Goal: Task Accomplishment & Management: Complete application form

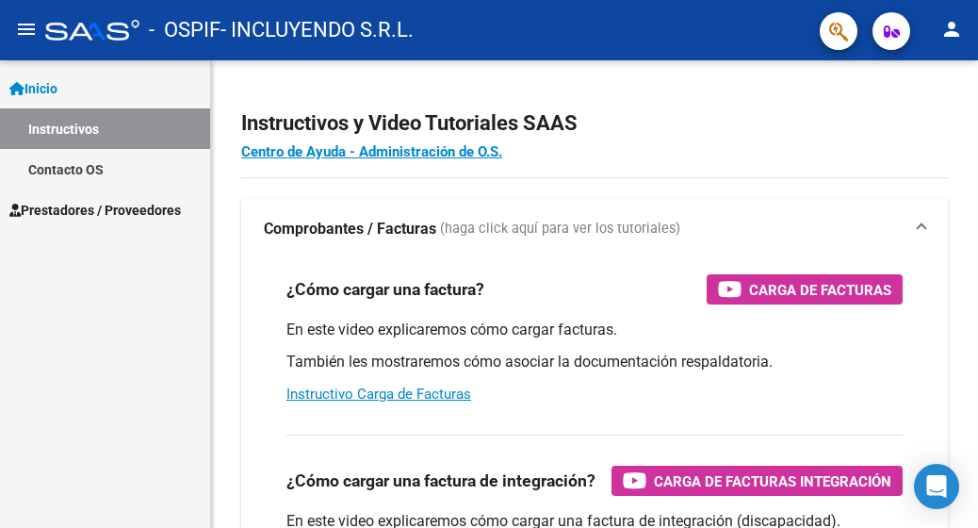
click at [92, 218] on span "Prestadores / Proveedores" at bounding box center [95, 210] width 172 height 21
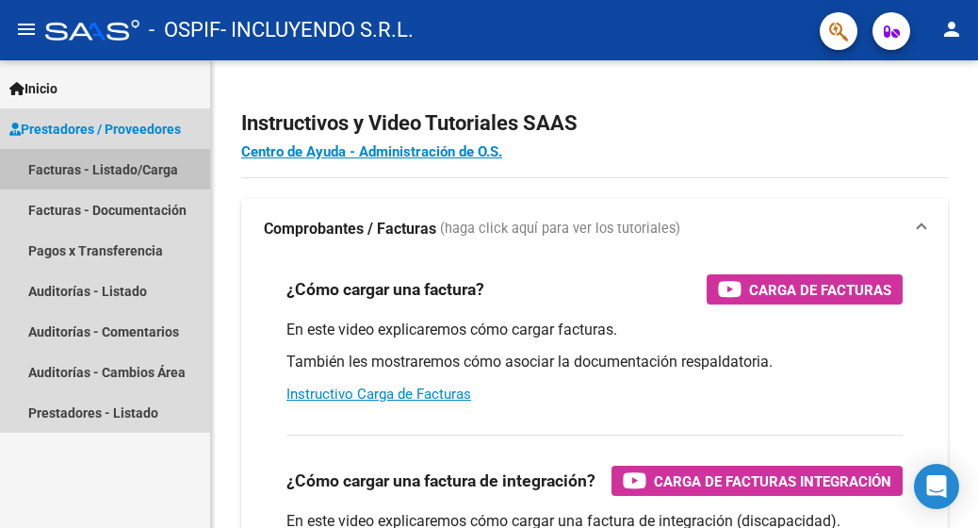
click at [117, 164] on link "Facturas - Listado/Carga" at bounding box center [105, 169] width 210 height 41
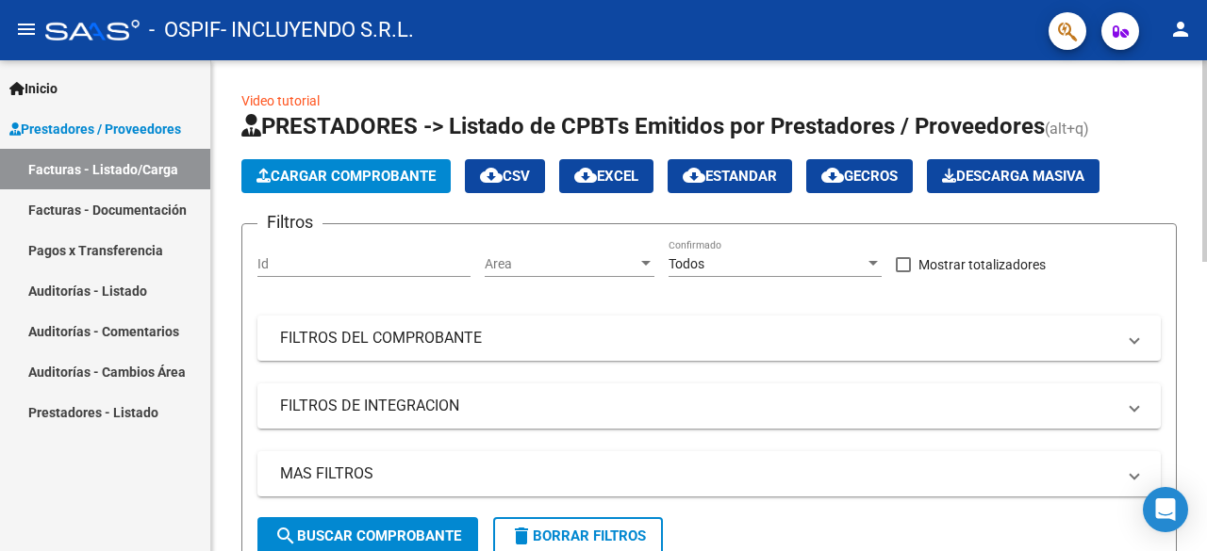
click at [325, 165] on button "Cargar Comprobante" at bounding box center [345, 176] width 209 height 34
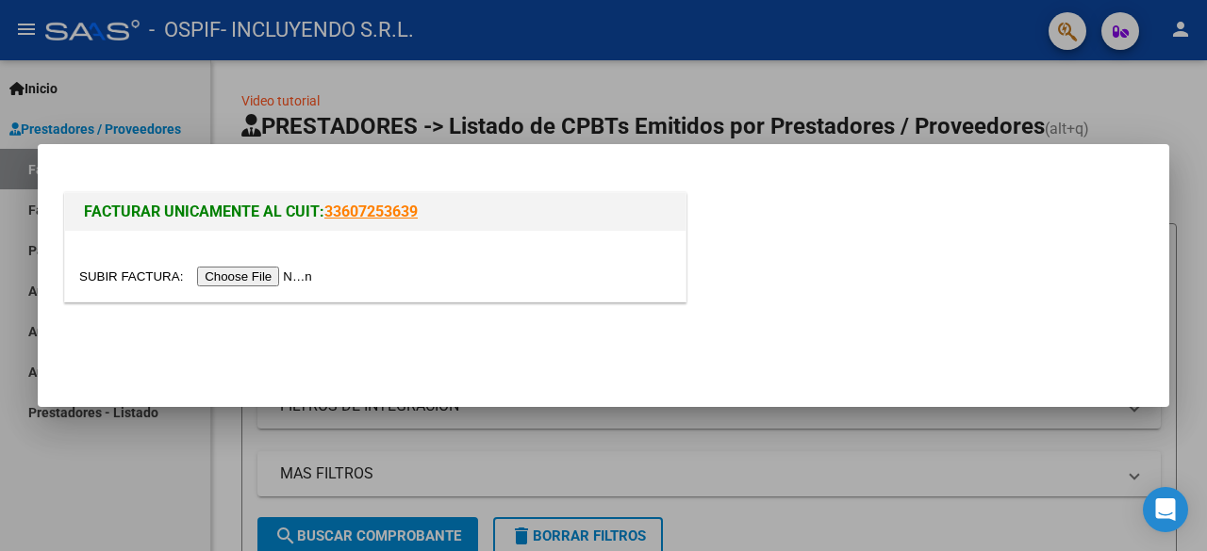
click at [273, 276] on input "file" at bounding box center [198, 277] width 238 height 20
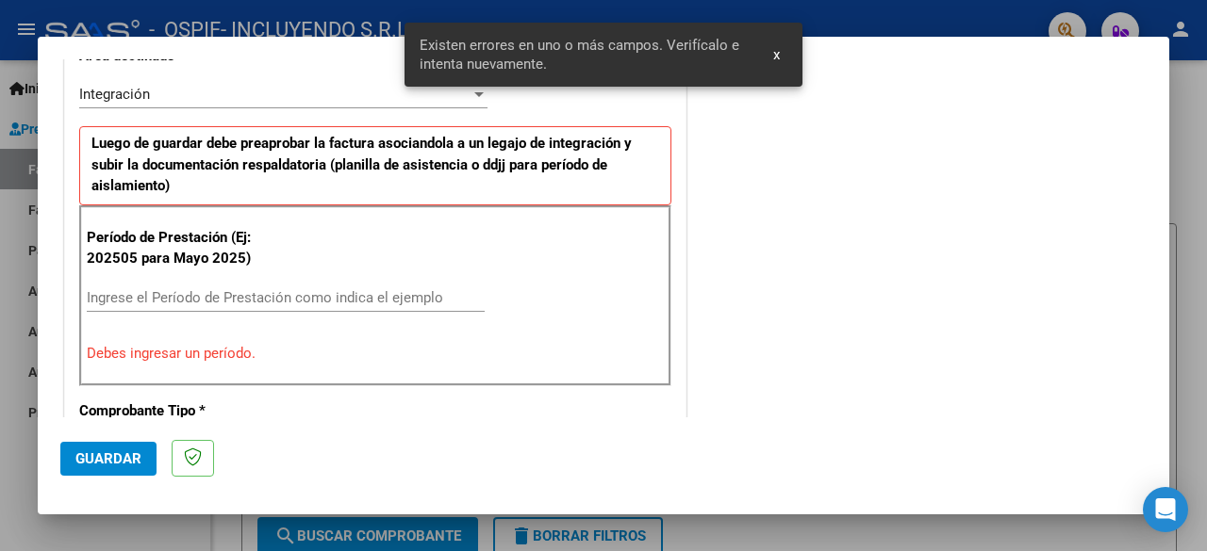
scroll to position [460, 0]
click at [185, 293] on input "Ingrese el Período de Prestación como indica el ejemplo" at bounding box center [286, 296] width 398 height 17
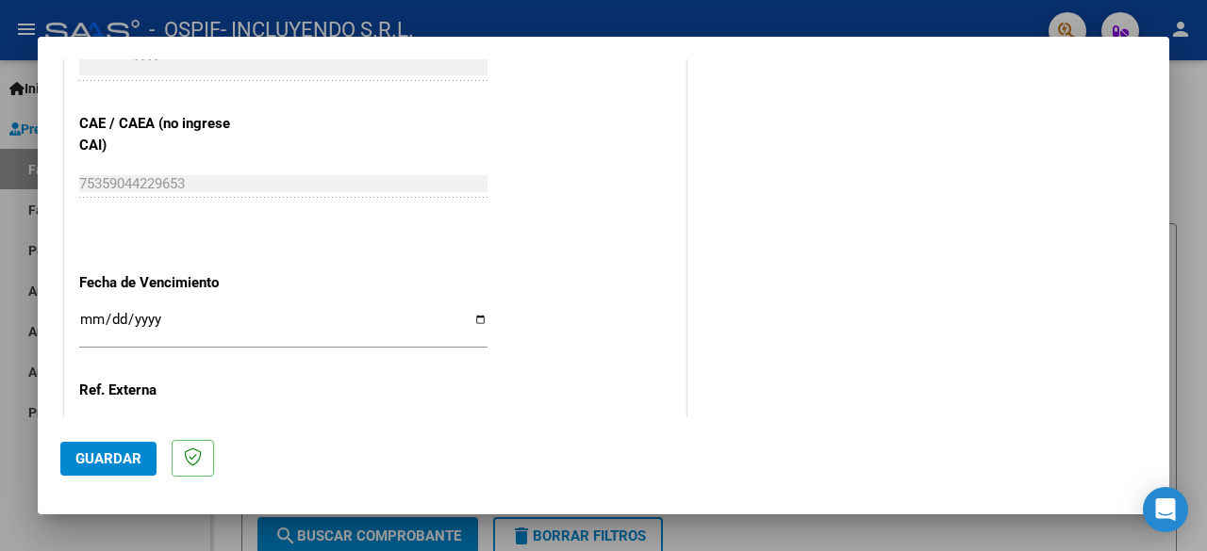
scroll to position [1214, 0]
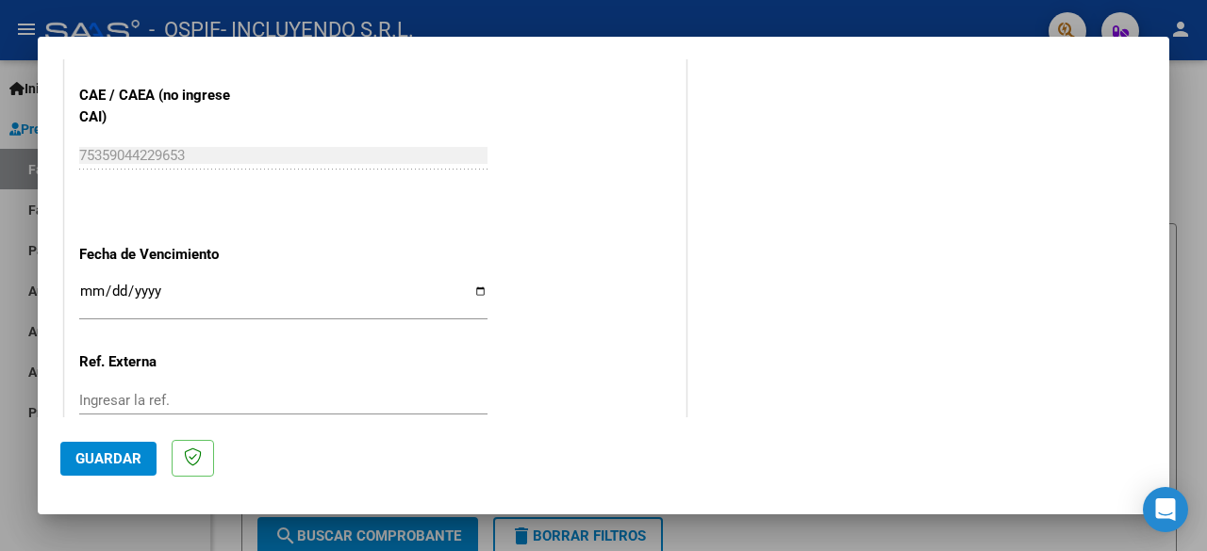
type input "202508"
click at [473, 286] on input "Ingresar la fecha" at bounding box center [283, 299] width 408 height 30
type input "[DATE]"
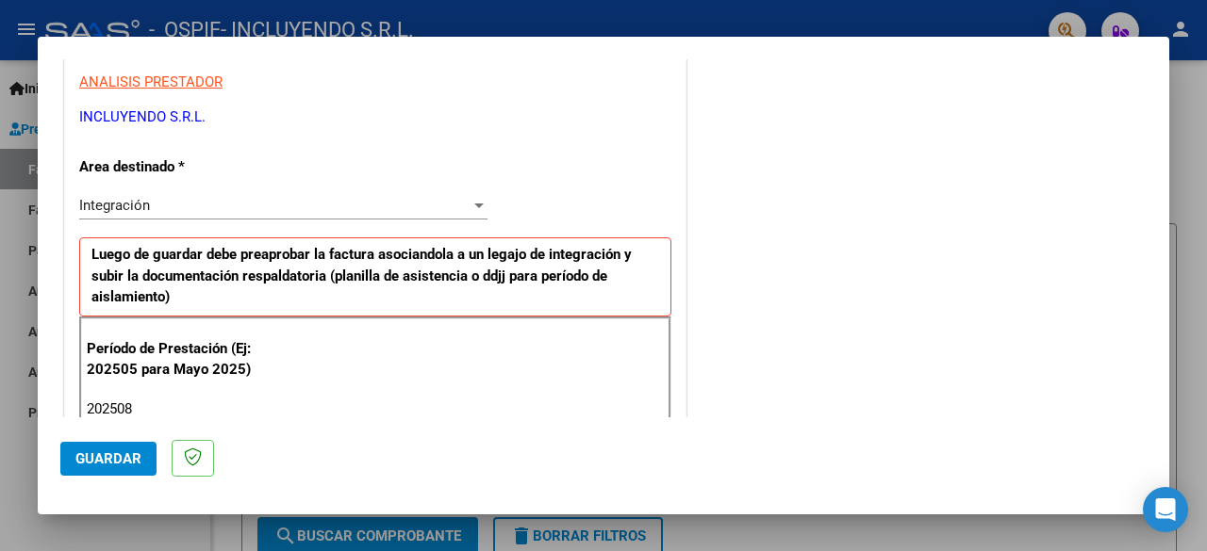
scroll to position [377, 0]
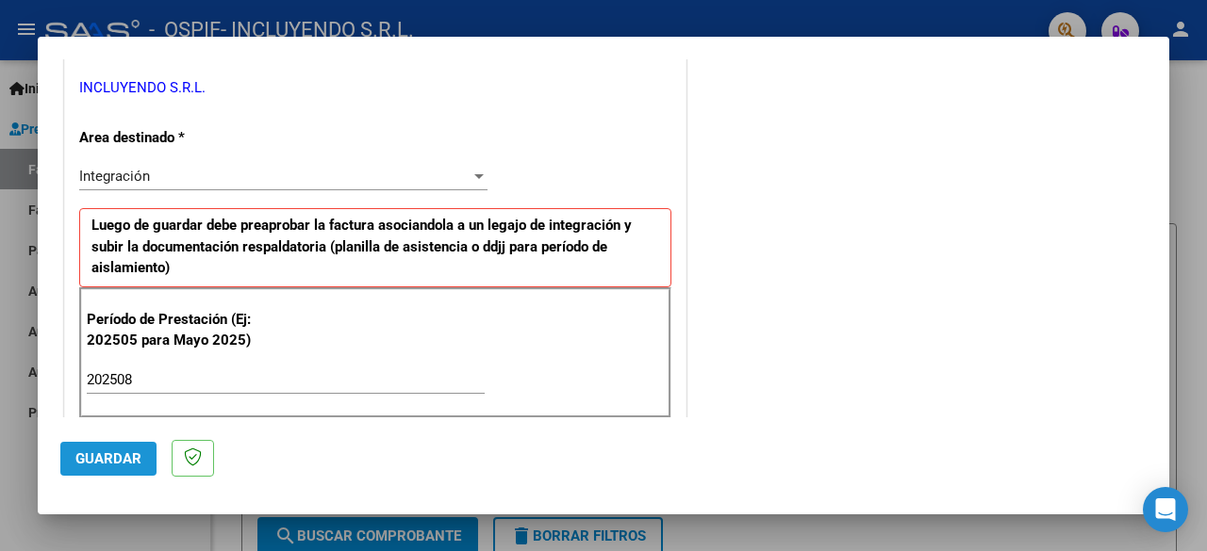
click at [109, 461] on span "Guardar" at bounding box center [108, 459] width 66 height 17
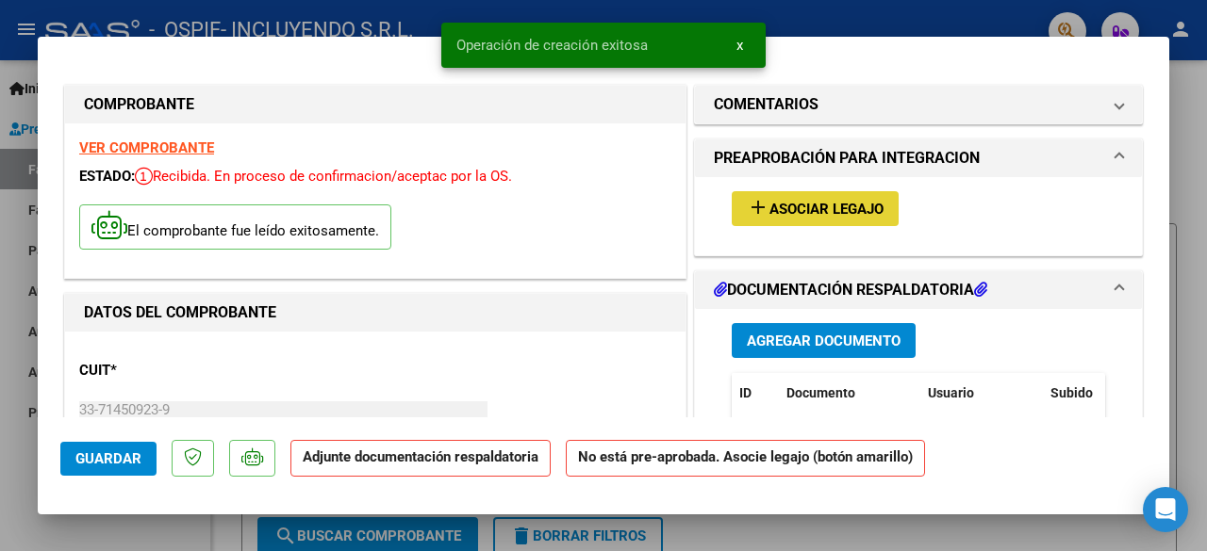
click at [810, 205] on span "Asociar Legajo" at bounding box center [826, 209] width 114 height 17
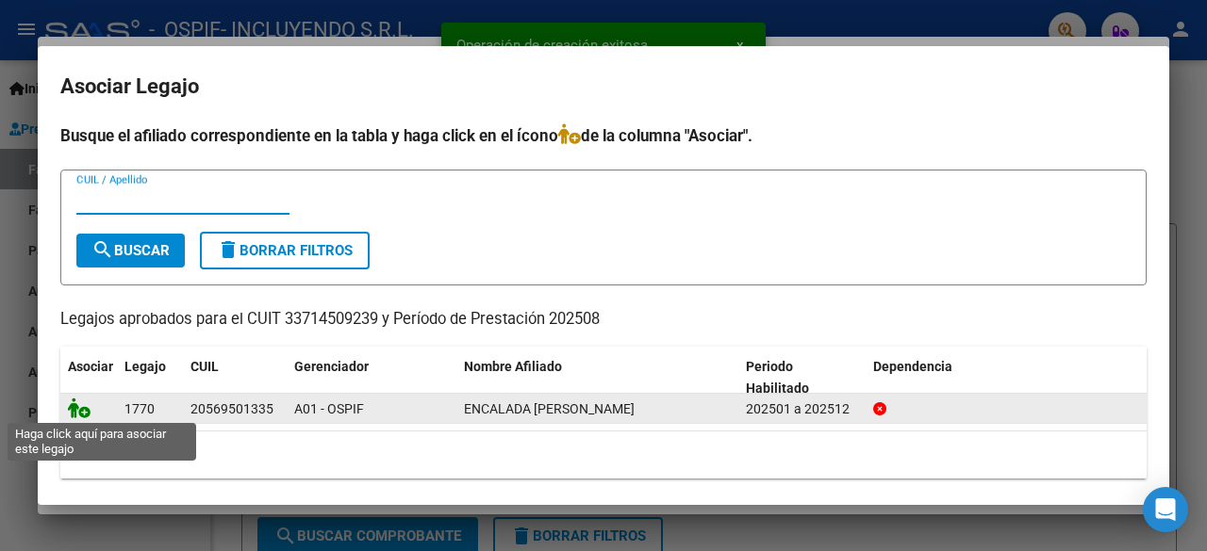
click at [87, 409] on icon at bounding box center [79, 408] width 23 height 21
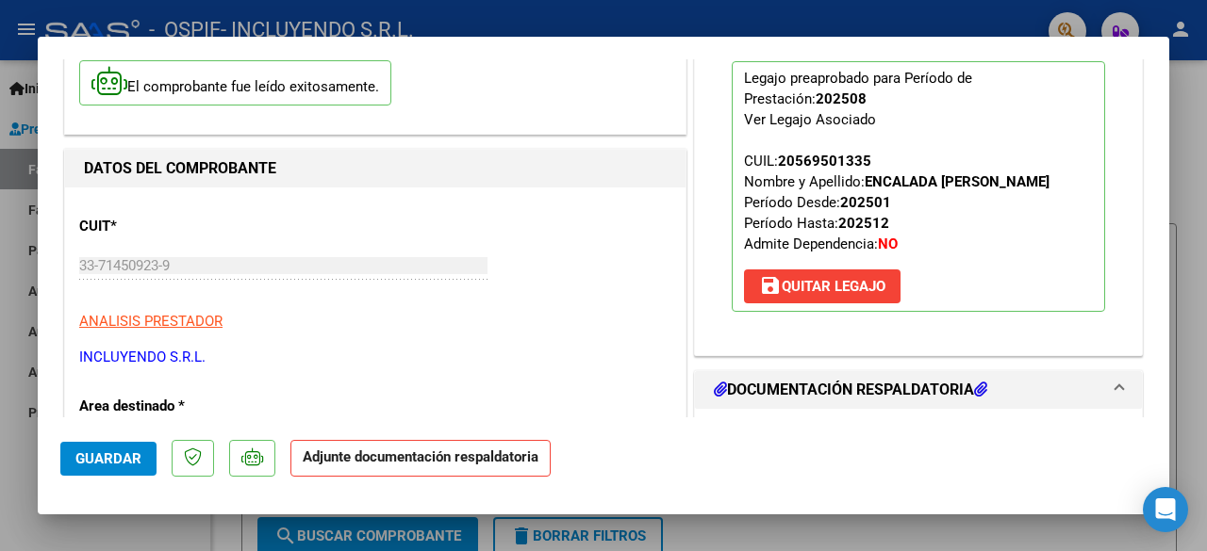
scroll to position [377, 0]
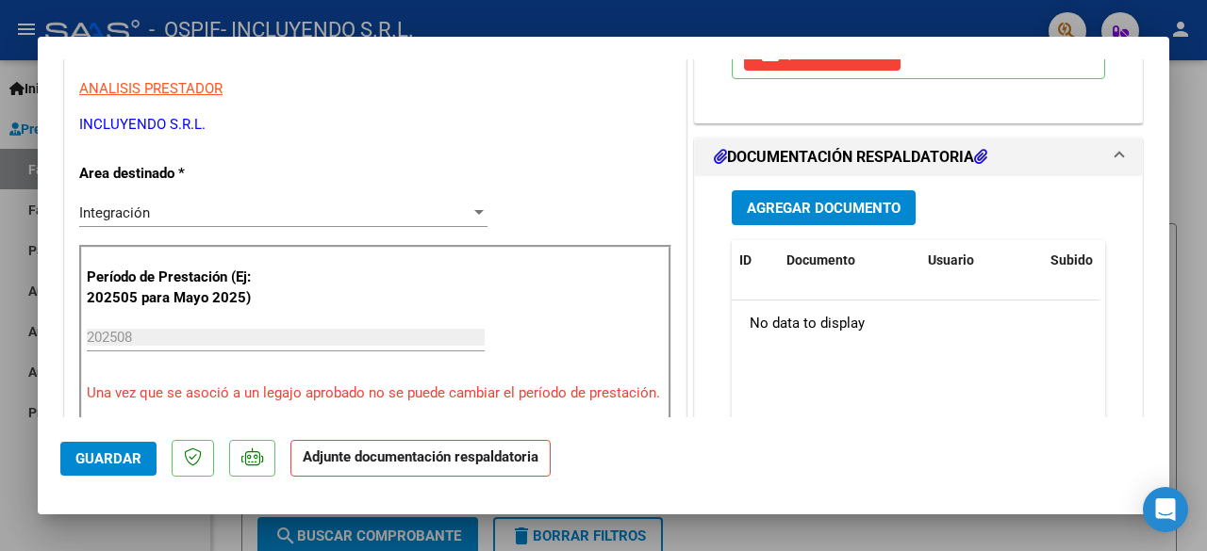
click at [814, 218] on button "Agregar Documento" at bounding box center [823, 207] width 184 height 35
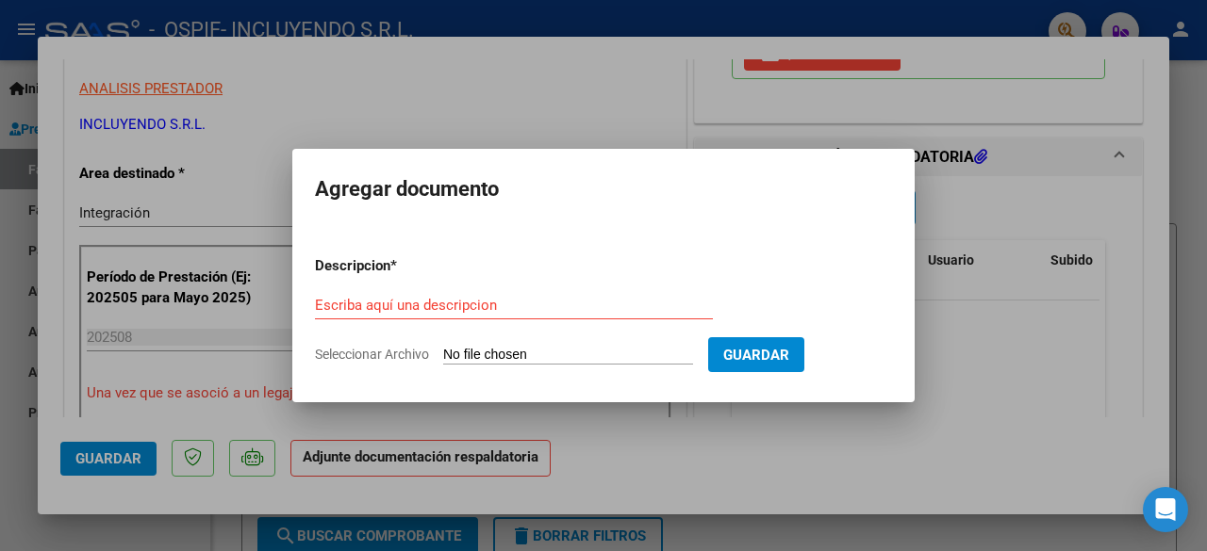
click at [503, 359] on input "Seleccionar Archivo" at bounding box center [568, 356] width 250 height 18
type input "C:\fakepath\Planilla PSI Rehabilitacion -ESCALADA- [DATE].pdf"
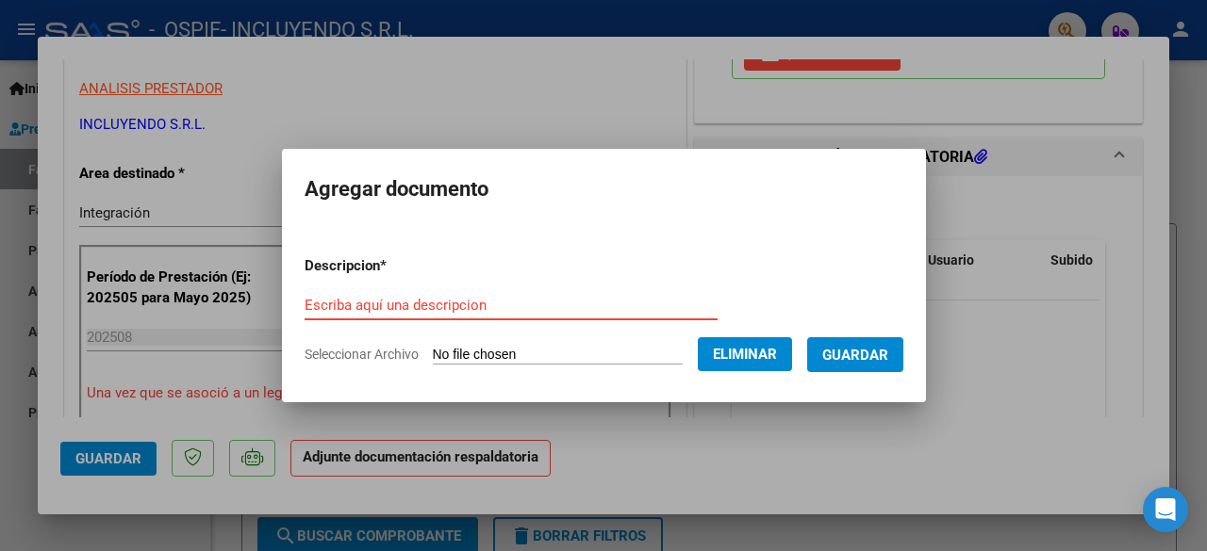
drag, startPoint x: 361, startPoint y: 293, endPoint x: 345, endPoint y: 306, distance: 20.8
click at [345, 306] on input "Escriba aquí una descripcion" at bounding box center [510, 305] width 413 height 17
paste input "Planilla PSI Rehabilitacion -ESCALADA- [DATE]"
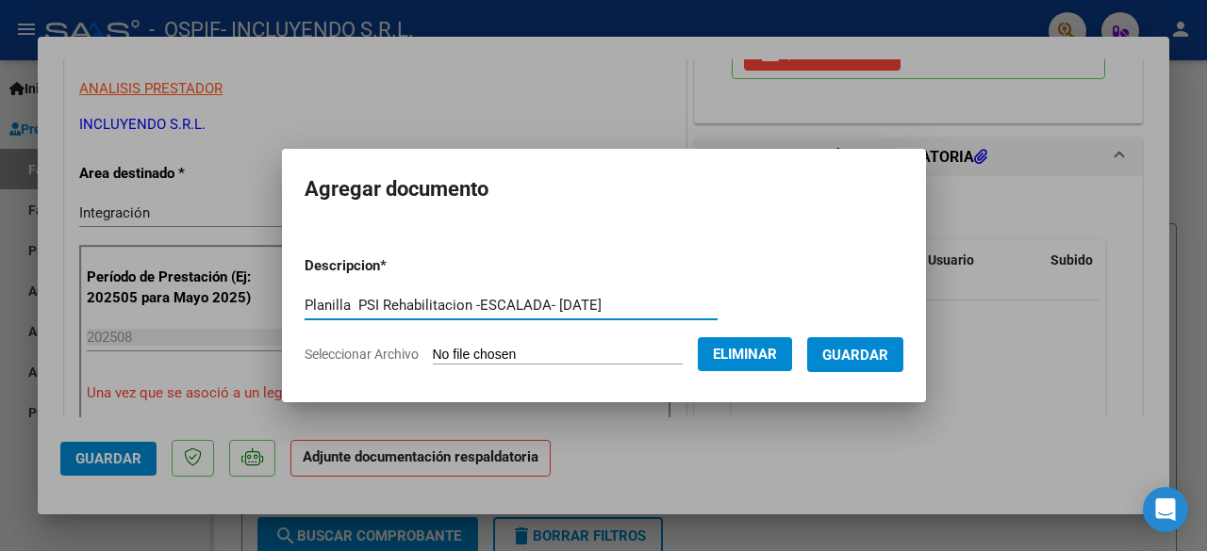
type input "Planilla PSI Rehabilitacion -ESCALADA- [DATE]"
click at [873, 351] on span "Guardar" at bounding box center [855, 355] width 66 height 17
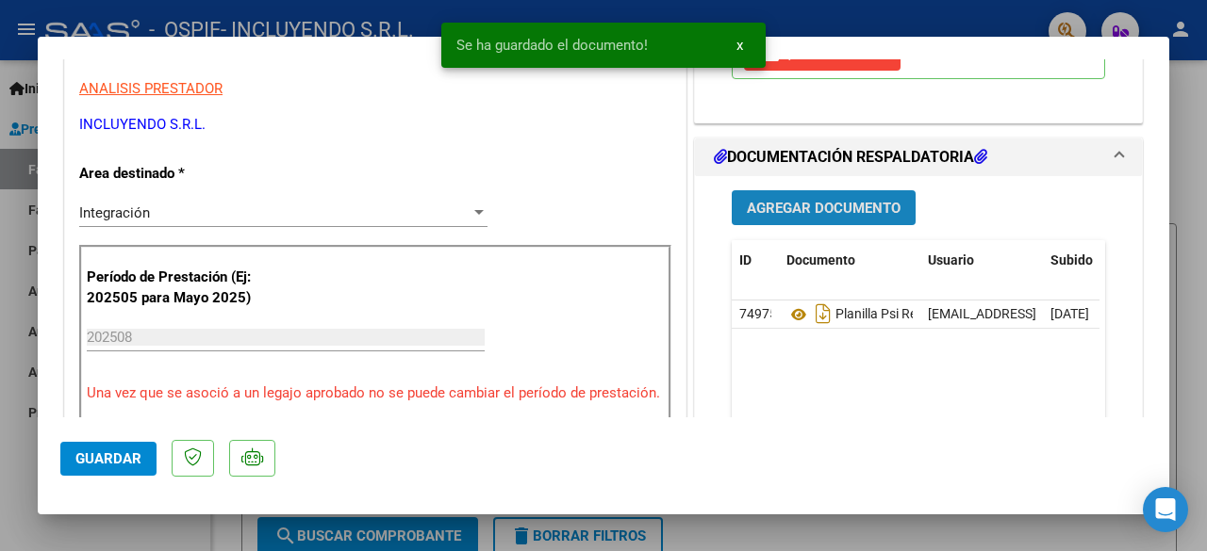
click at [797, 200] on span "Agregar Documento" at bounding box center [824, 208] width 154 height 17
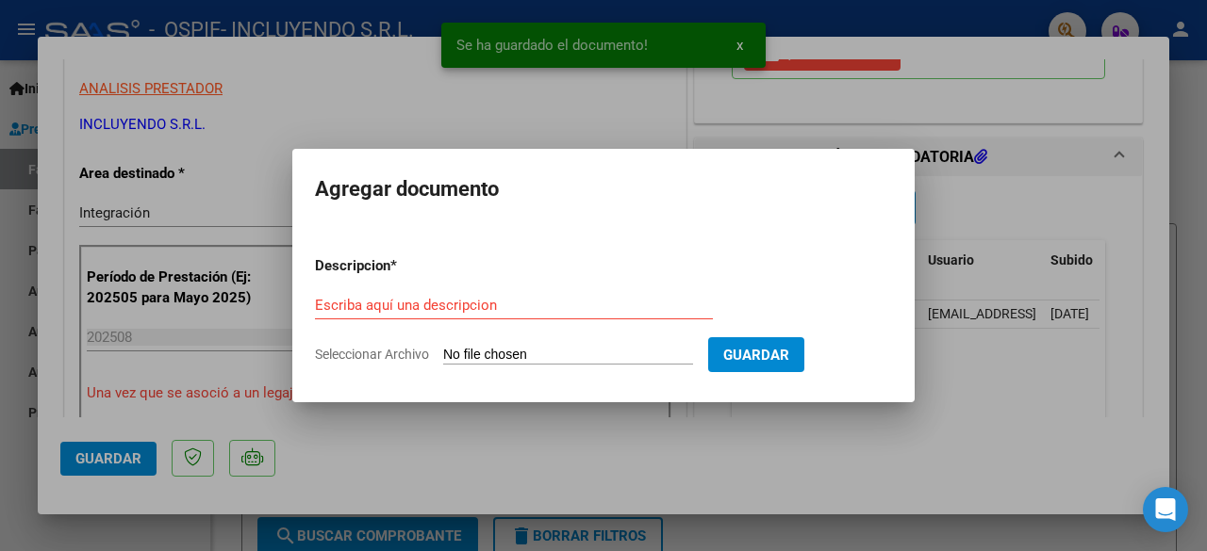
click at [526, 359] on input "Seleccionar Archivo" at bounding box center [568, 356] width 250 height 18
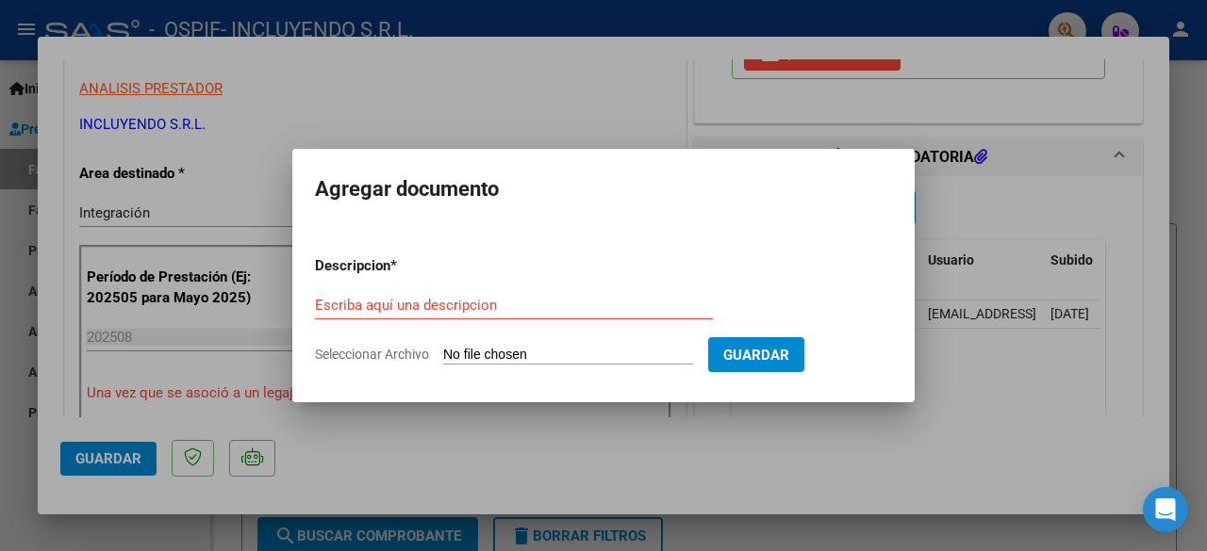
type input "C:\fakepath\Planilla TO Rehabilitacion -ESCALADA- [DATE].pdf"
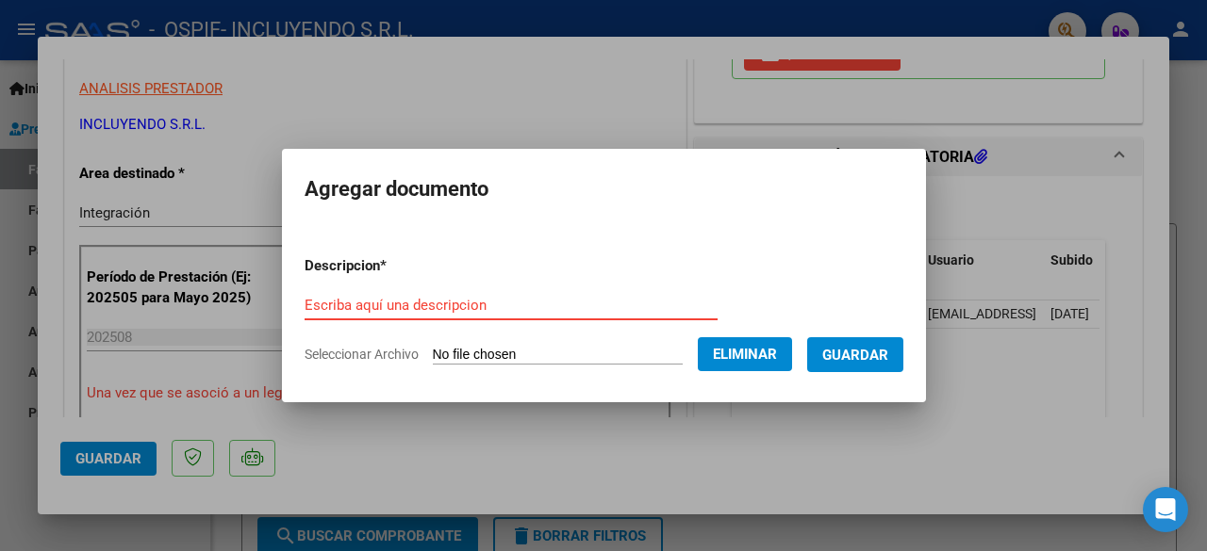
paste input "Planilla TO Rehabilitacion -ESCALADA- [DATE]"
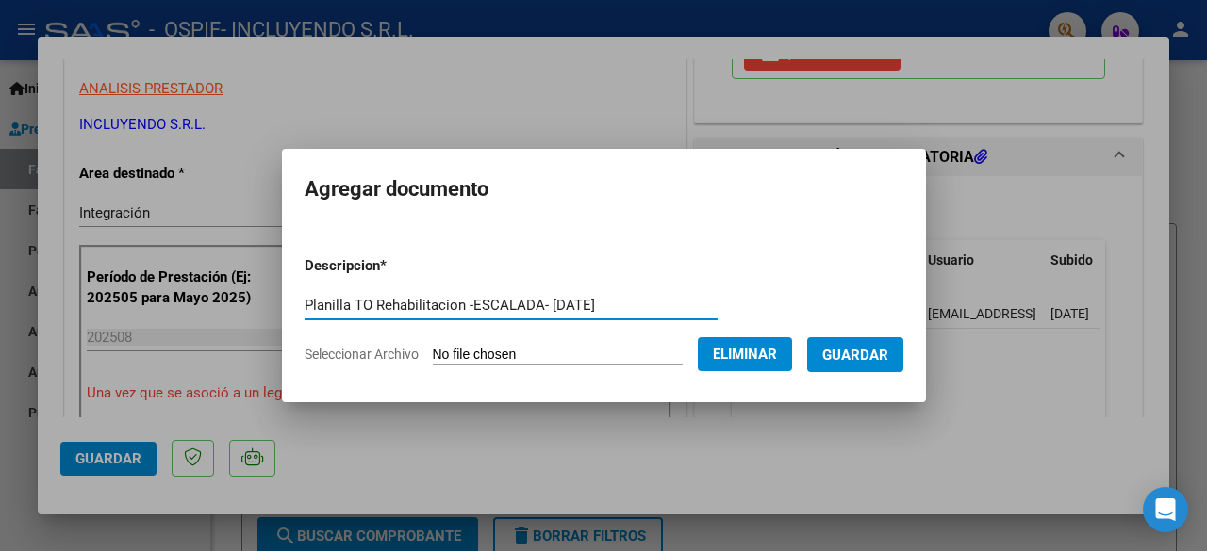
type input "Planilla TO Rehabilitacion -ESCALADA- [DATE]"
click at [865, 357] on span "Guardar" at bounding box center [855, 355] width 66 height 17
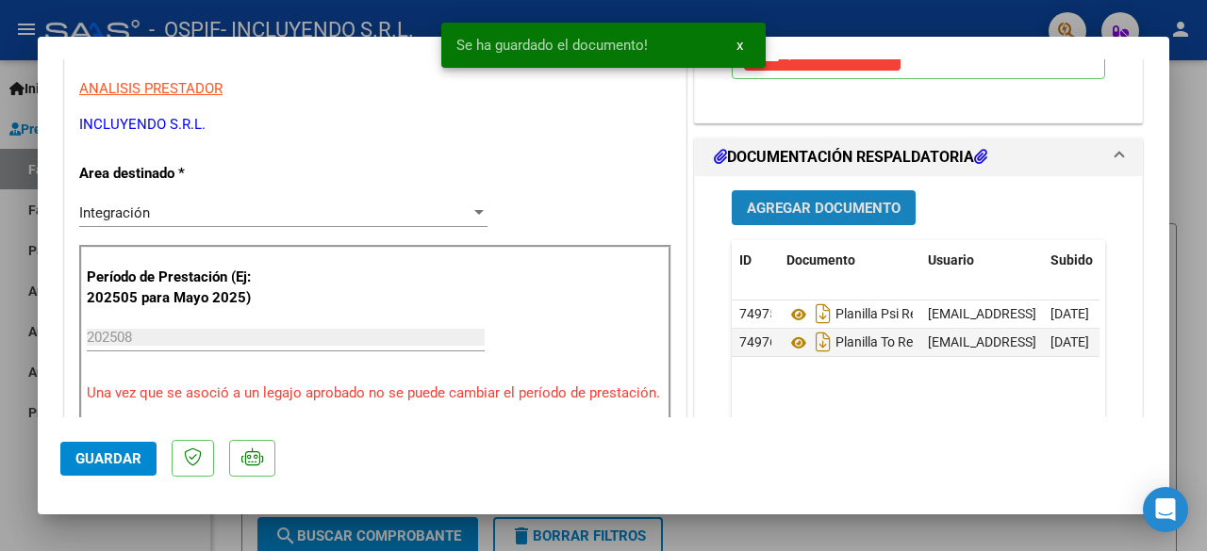
click at [833, 201] on span "Agregar Documento" at bounding box center [824, 208] width 154 height 17
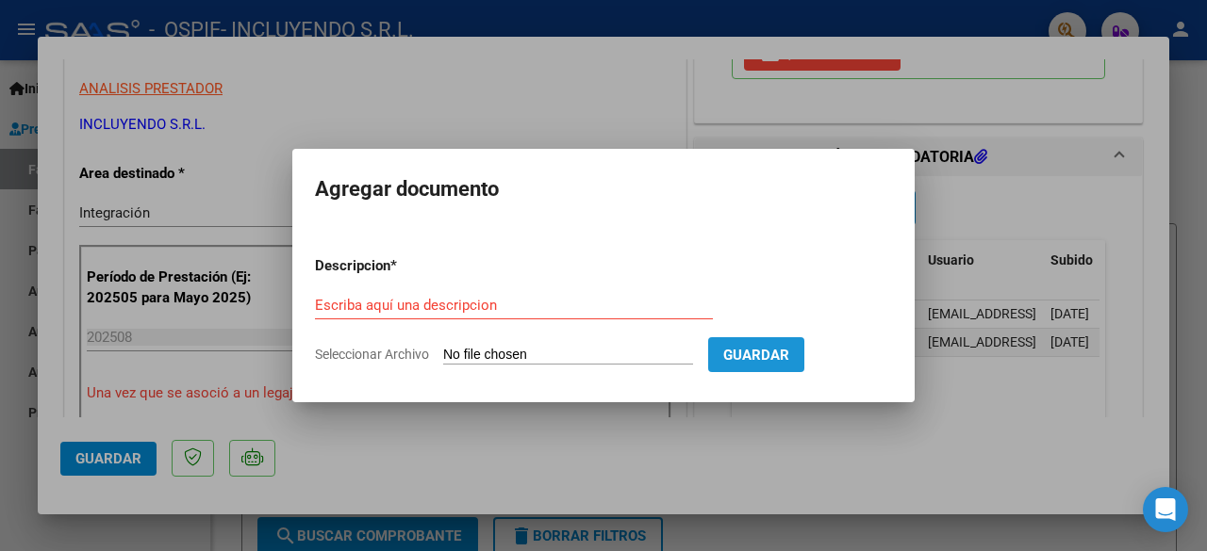
click at [789, 347] on span "Guardar" at bounding box center [756, 355] width 66 height 17
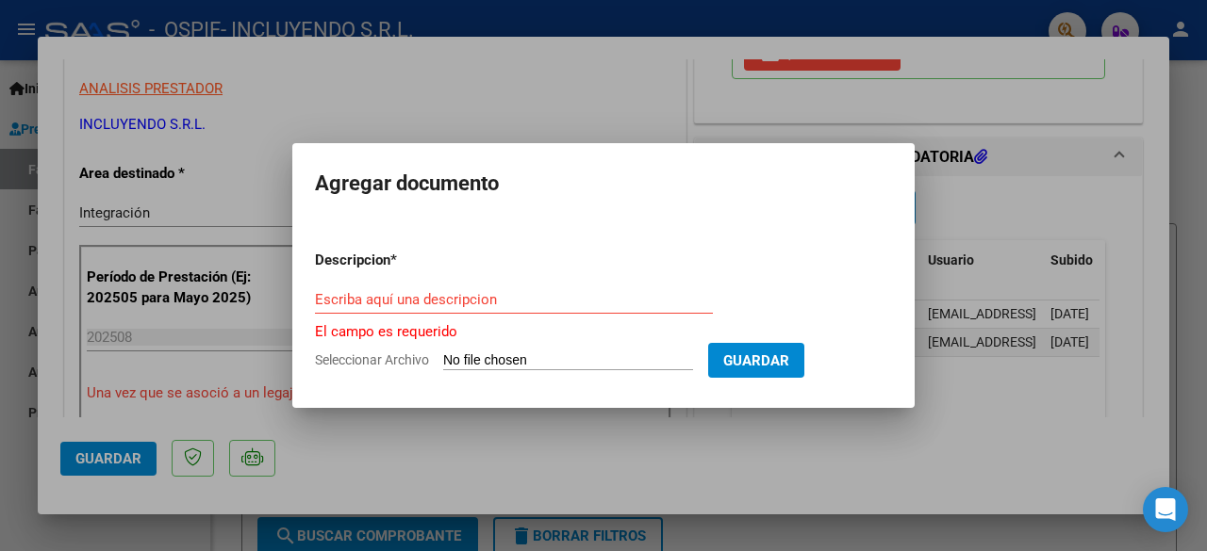
click at [499, 359] on input "Seleccionar Archivo" at bounding box center [568, 362] width 250 height 18
type input "C:\fakepath\Constancia de CUIT- Incluyendo SRL.pdf"
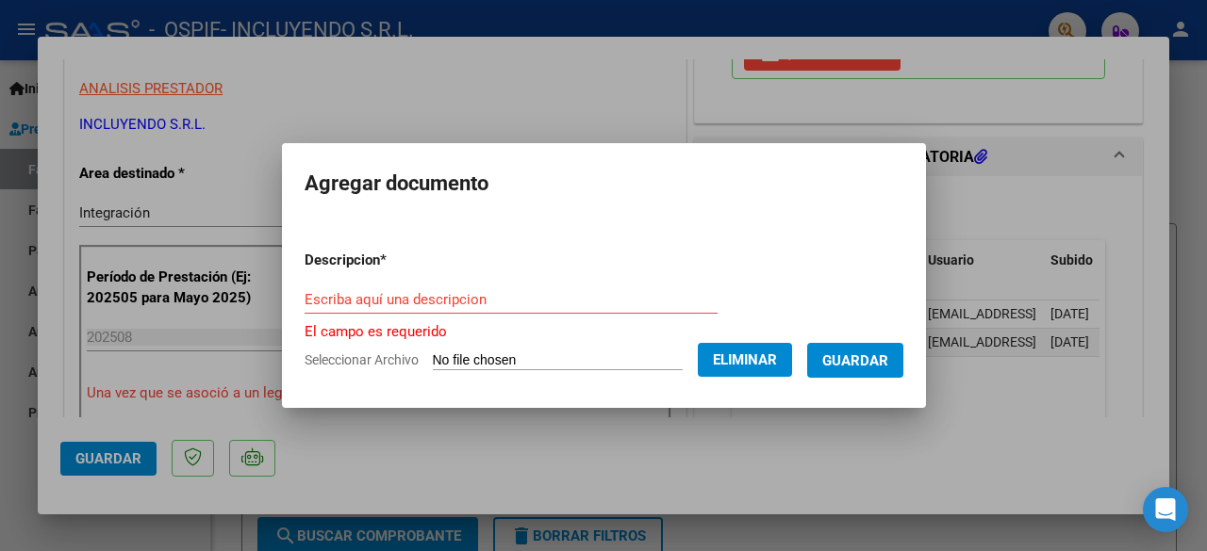
click at [732, 363] on span "Eliminar" at bounding box center [745, 360] width 64 height 17
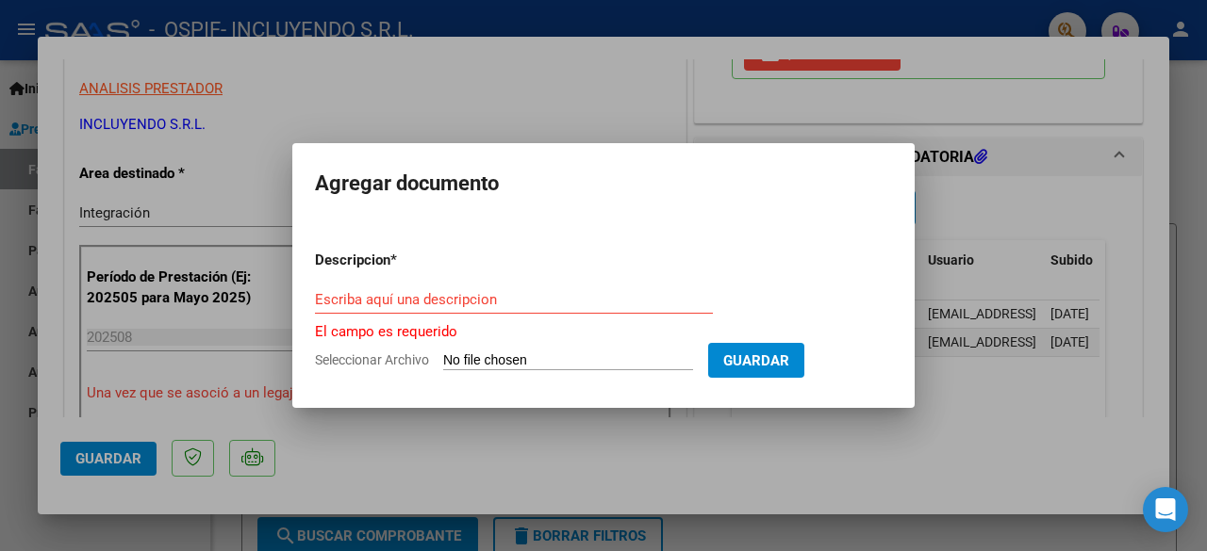
click at [572, 361] on input "Seleccionar Archivo" at bounding box center [568, 362] width 250 height 18
type input "C:\fakepath\Constancia de CUIT- Incluyendo SRL.pdf"
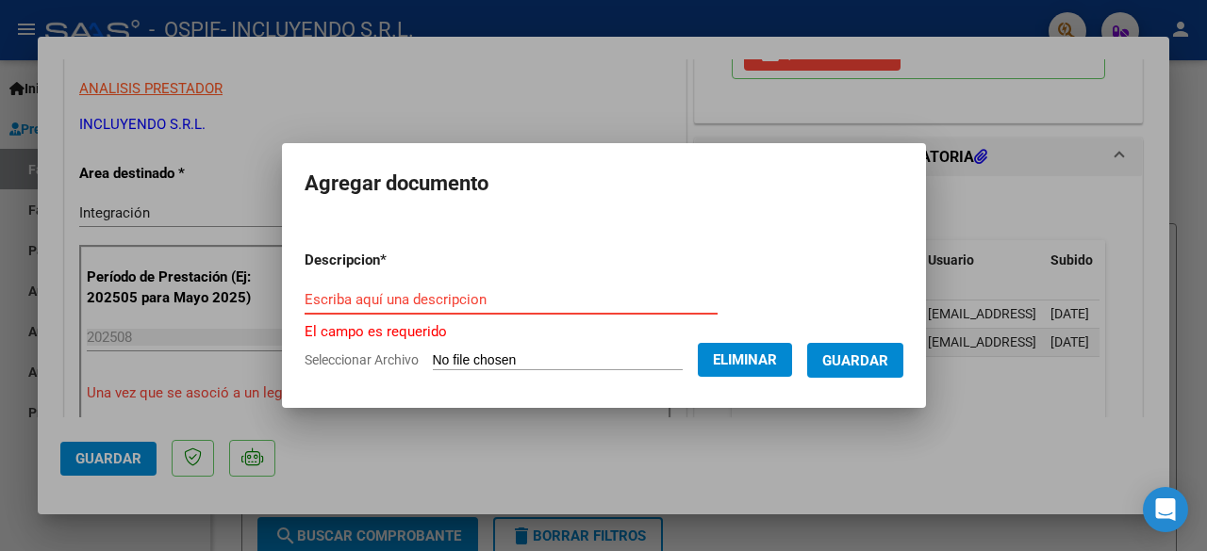
paste input "Constancia de CUIT- Incluyendo SRL"
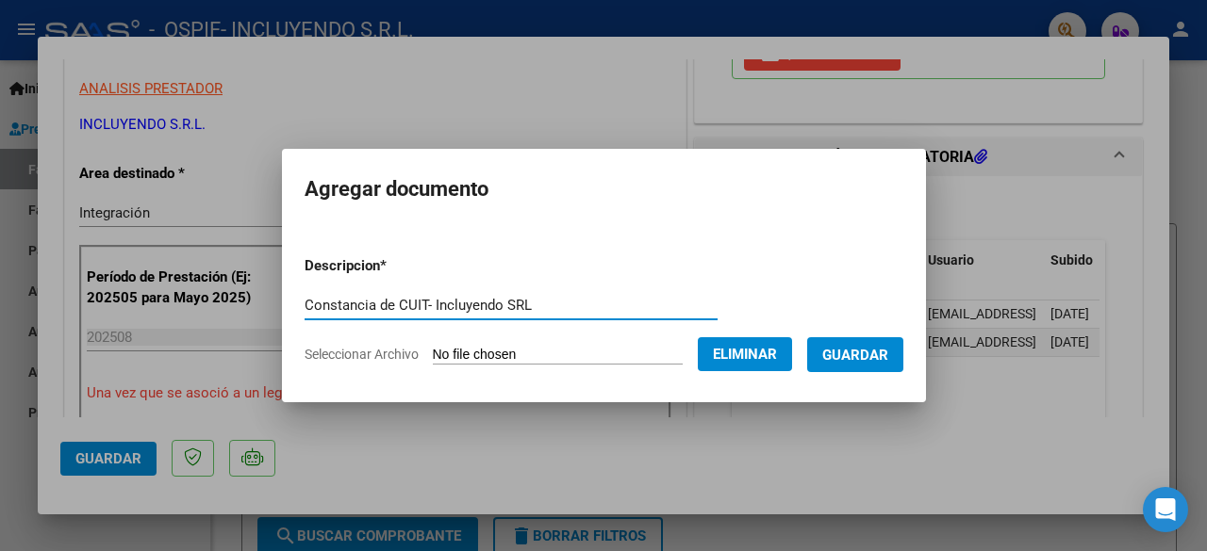
type input "Constancia de CUIT- Incluyendo SRL"
click at [886, 352] on span "Guardar" at bounding box center [855, 355] width 66 height 17
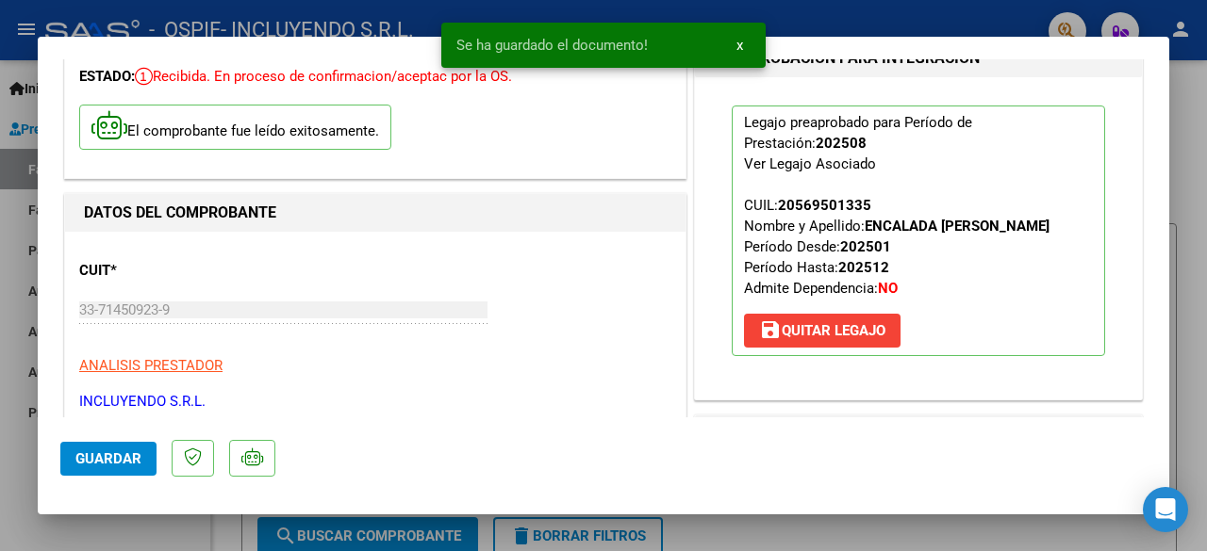
scroll to position [94, 0]
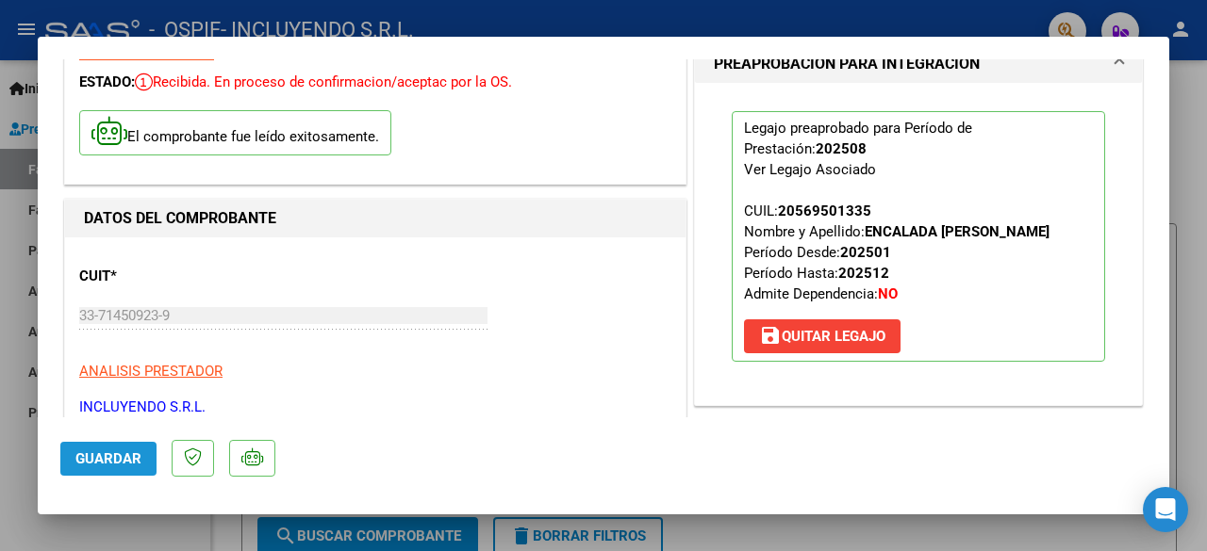
click at [110, 461] on span "Guardar" at bounding box center [108, 459] width 66 height 17
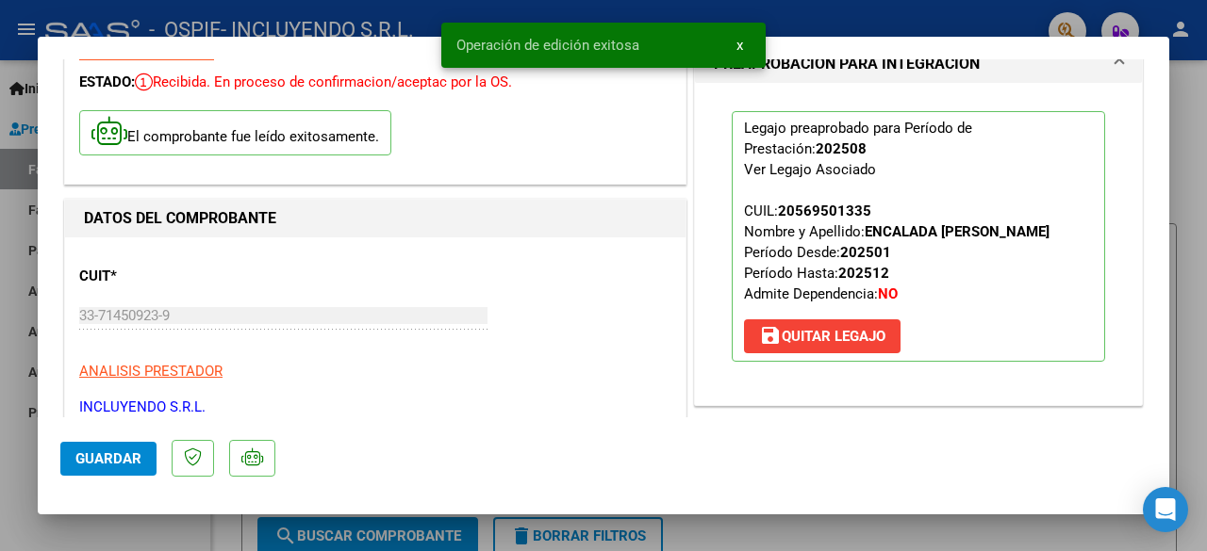
click at [115, 527] on div at bounding box center [603, 275] width 1207 height 551
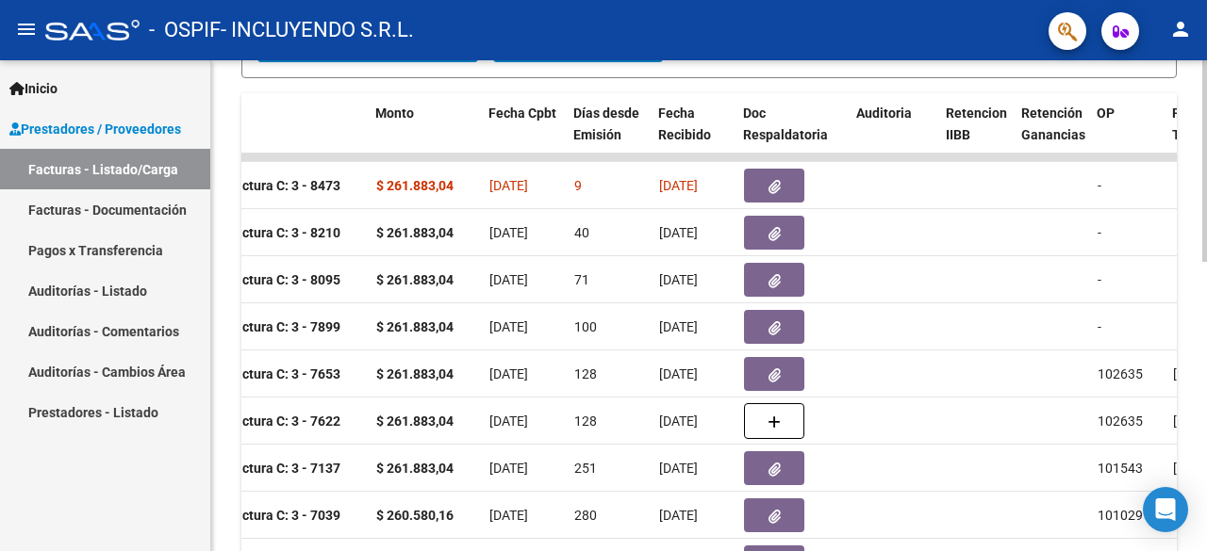
scroll to position [513, 0]
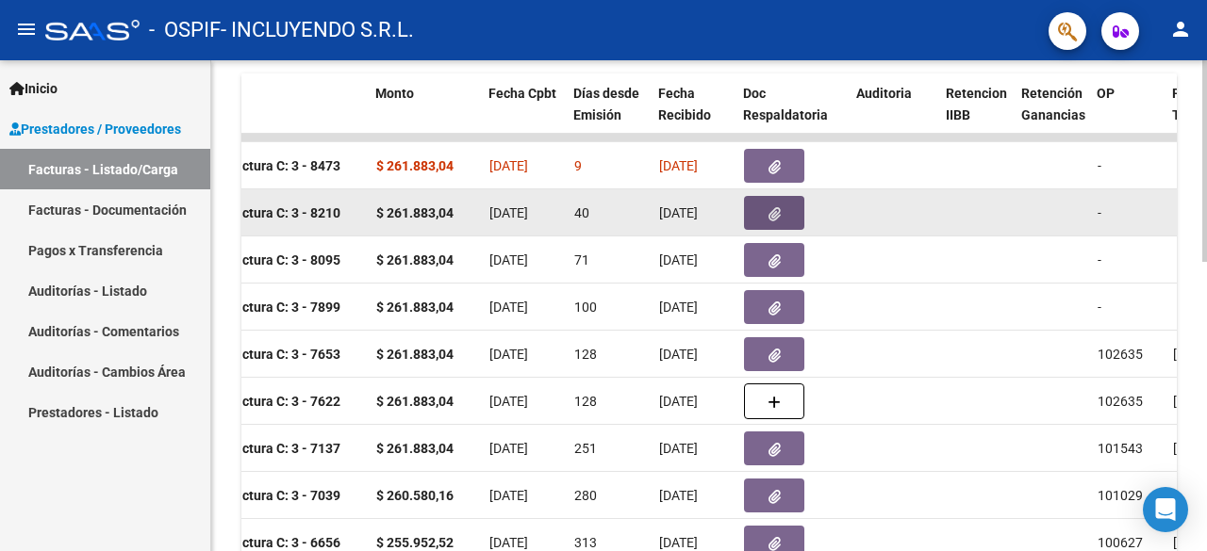
click at [765, 222] on button "button" at bounding box center [774, 213] width 60 height 34
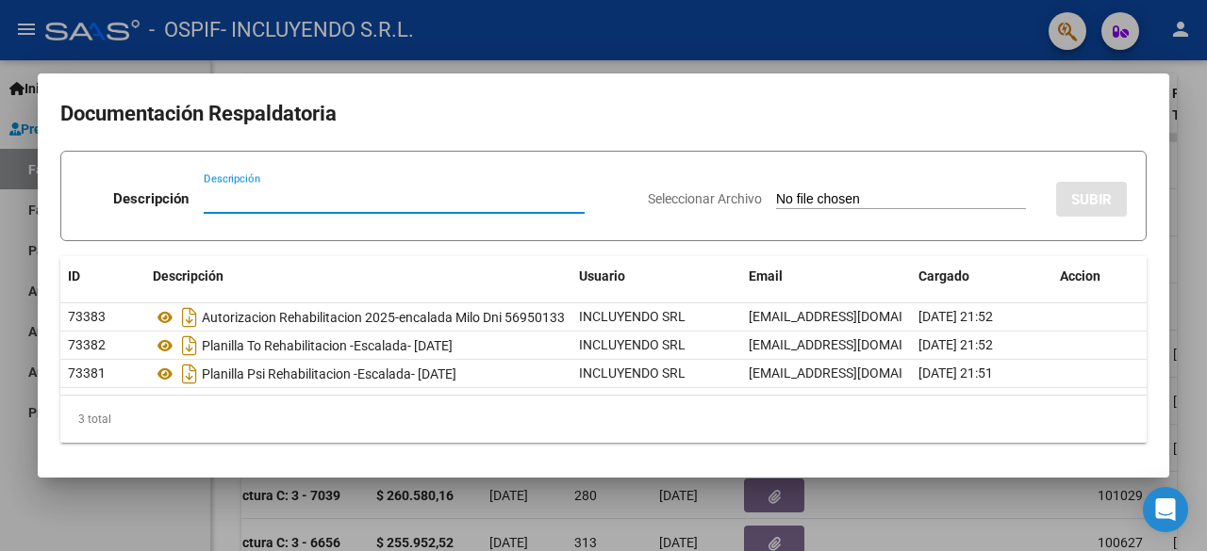
click at [912, 502] on div at bounding box center [603, 275] width 1207 height 551
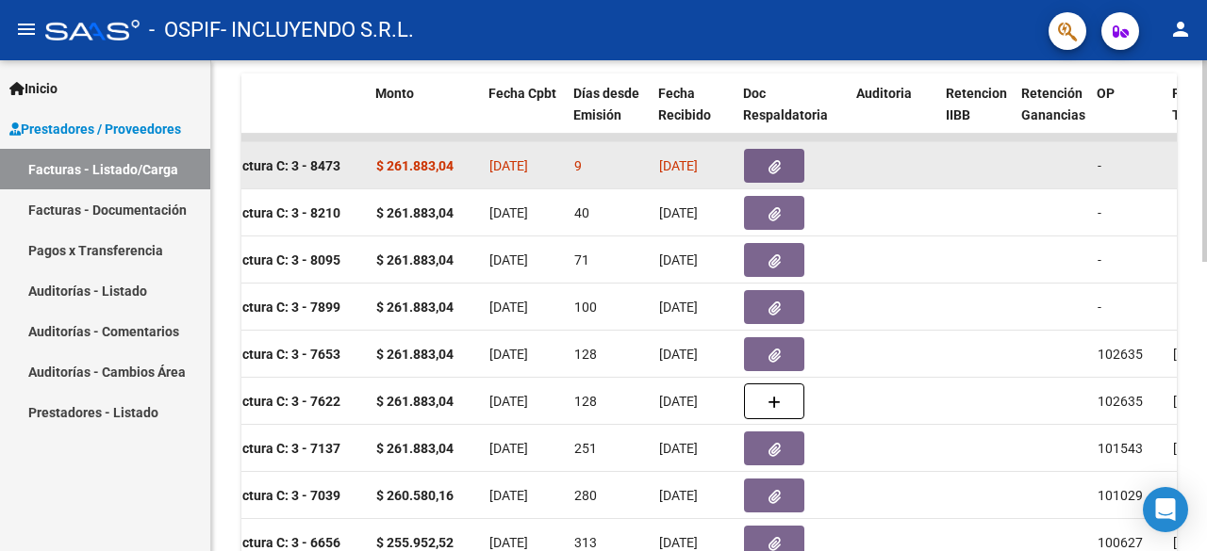
click at [774, 168] on icon "button" at bounding box center [774, 167] width 12 height 14
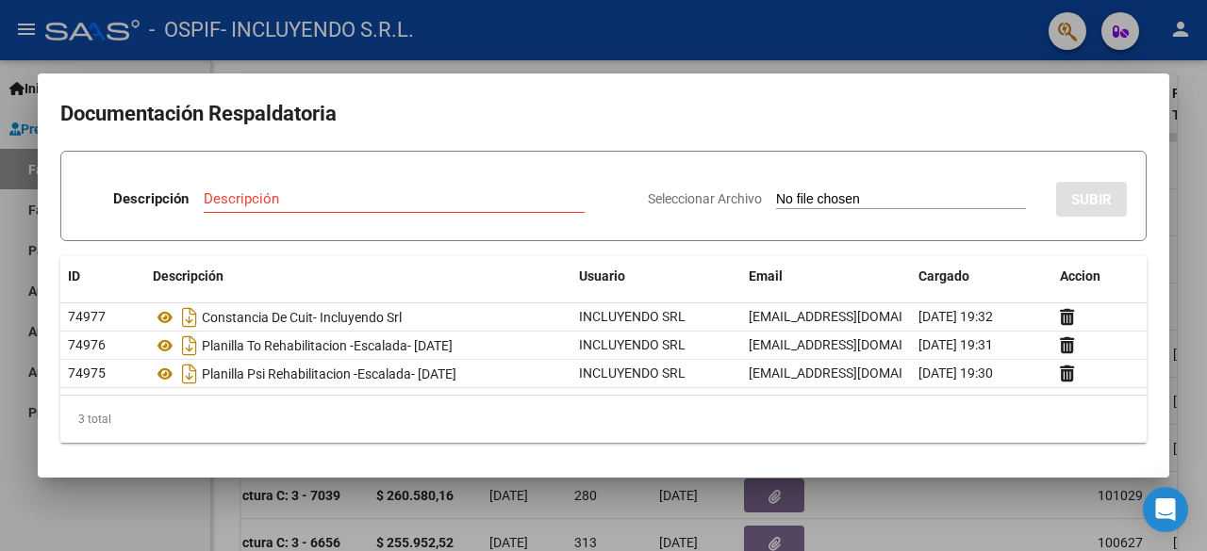
click at [855, 202] on input "Seleccionar Archivo" at bounding box center [901, 200] width 250 height 18
type input "C:\fakepath\AUTORIZACION REHABILITACION 2025-ENCALADA Milo DNI 56950133.pdf"
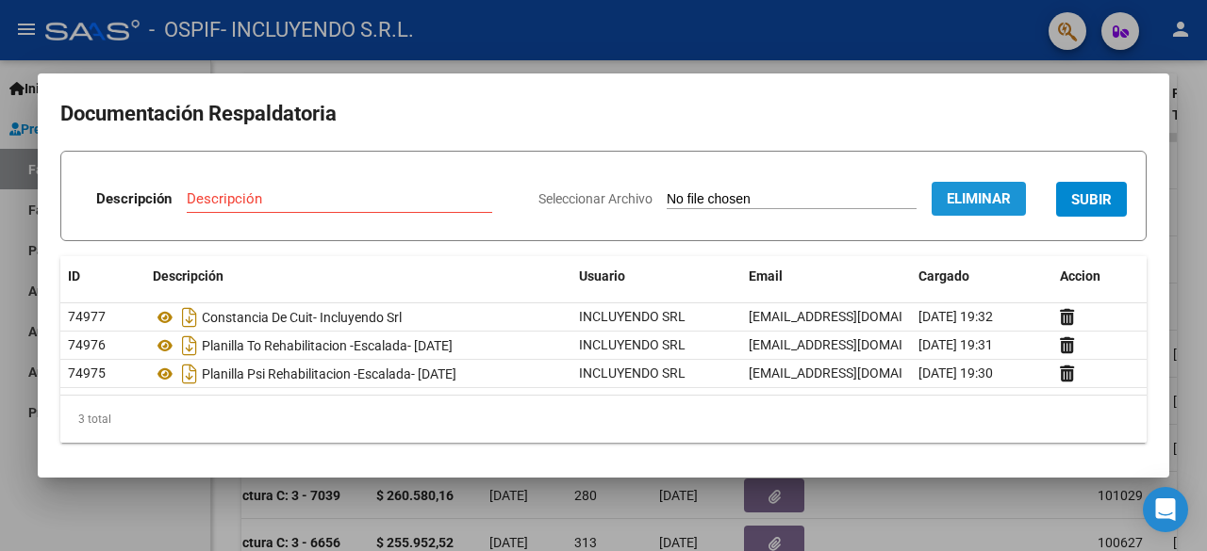
click at [978, 201] on span "Eliminar" at bounding box center [978, 198] width 64 height 17
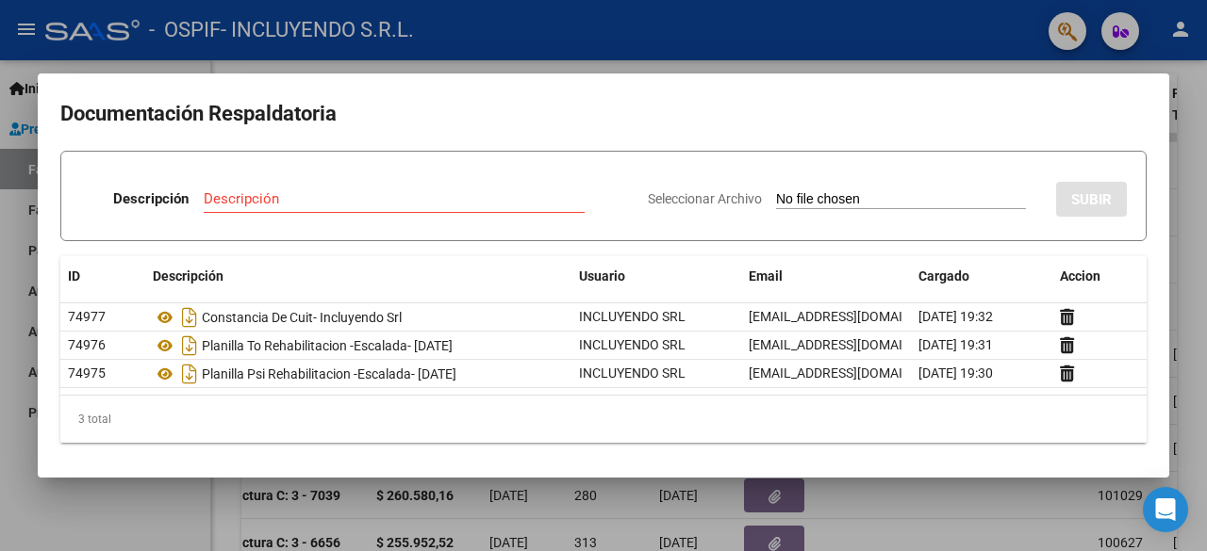
click at [794, 198] on input "Seleccionar Archivo" at bounding box center [901, 200] width 250 height 18
type input "C:\fakepath\AUTORIZACION REHABILITACION 2025-ENCALADA Milo DNI 56950133.pdf"
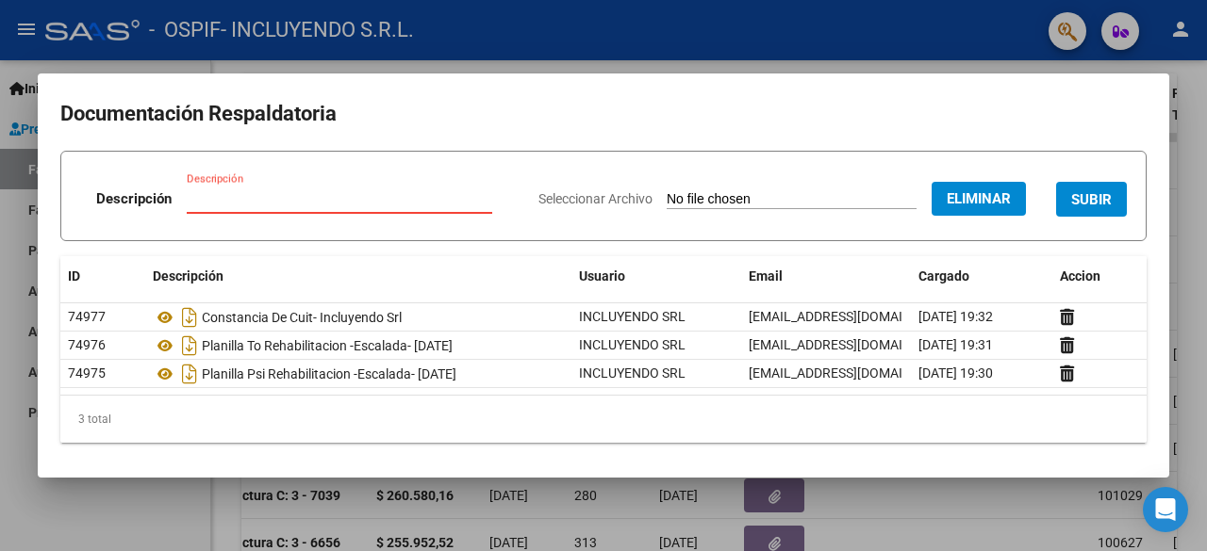
paste input "AUTORIZACION REHABILITACION 2025-ENCALADA Milo DNI 56950133"
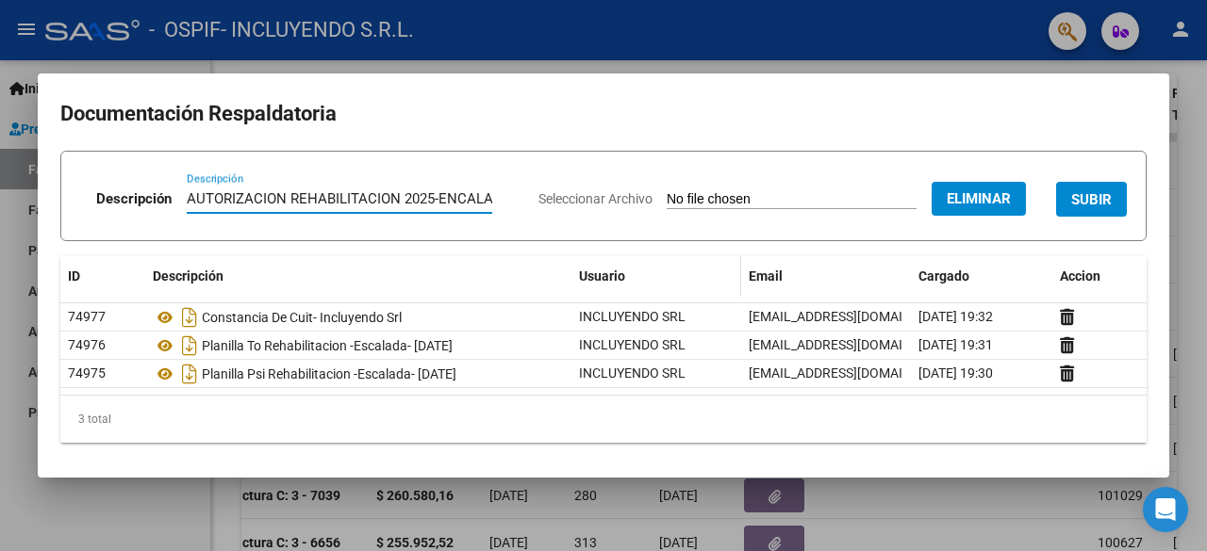
scroll to position [0, 173]
type input "AUTORIZACION REHABILITACION 2025-ENCALADA Milo DNI 56950133"
click at [978, 199] on span "SUBIR" at bounding box center [1091, 199] width 41 height 17
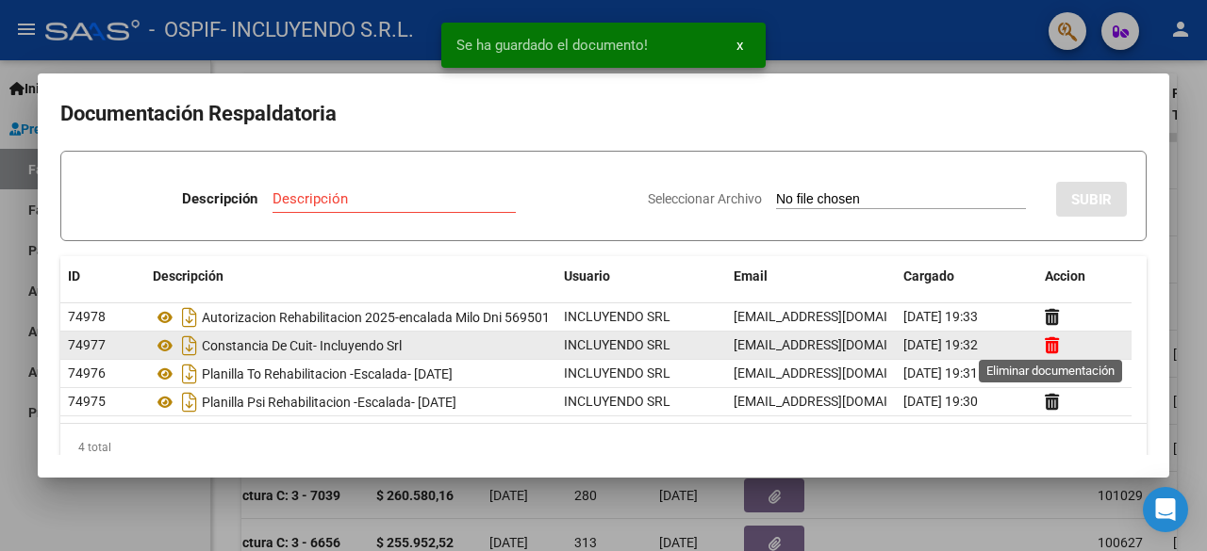
click at [978, 344] on icon at bounding box center [1051, 346] width 14 height 18
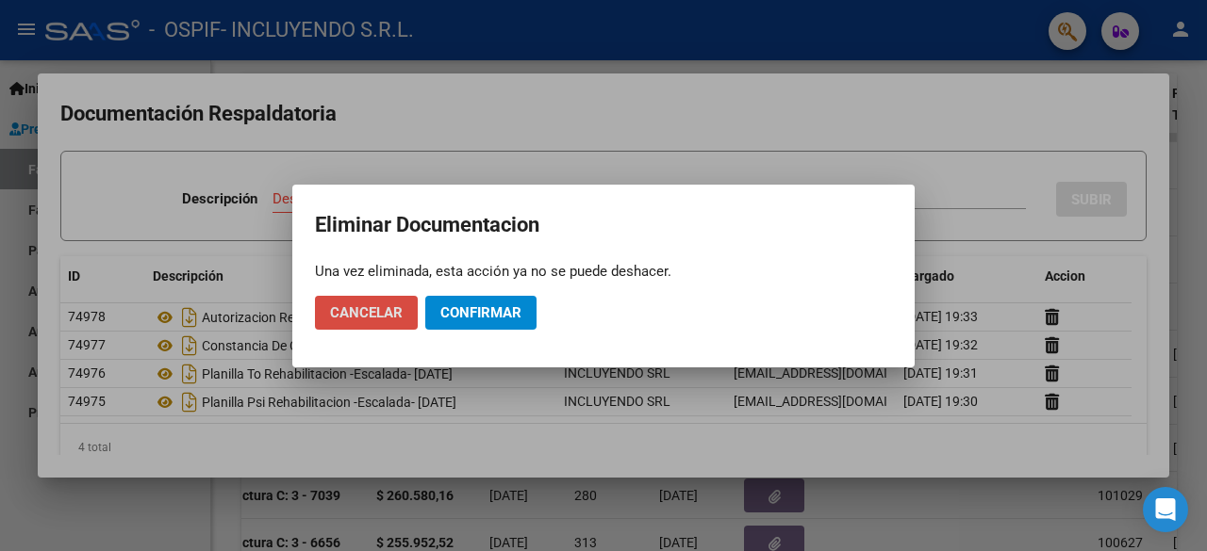
click at [385, 310] on span "Cancelar" at bounding box center [366, 312] width 73 height 17
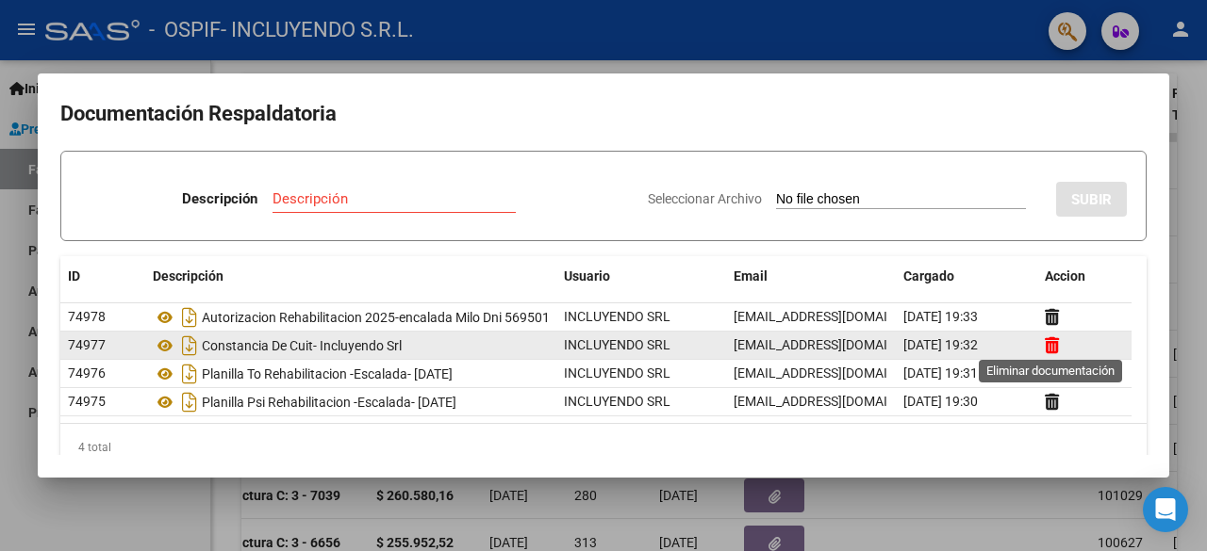
click at [978, 347] on icon at bounding box center [1051, 346] width 14 height 18
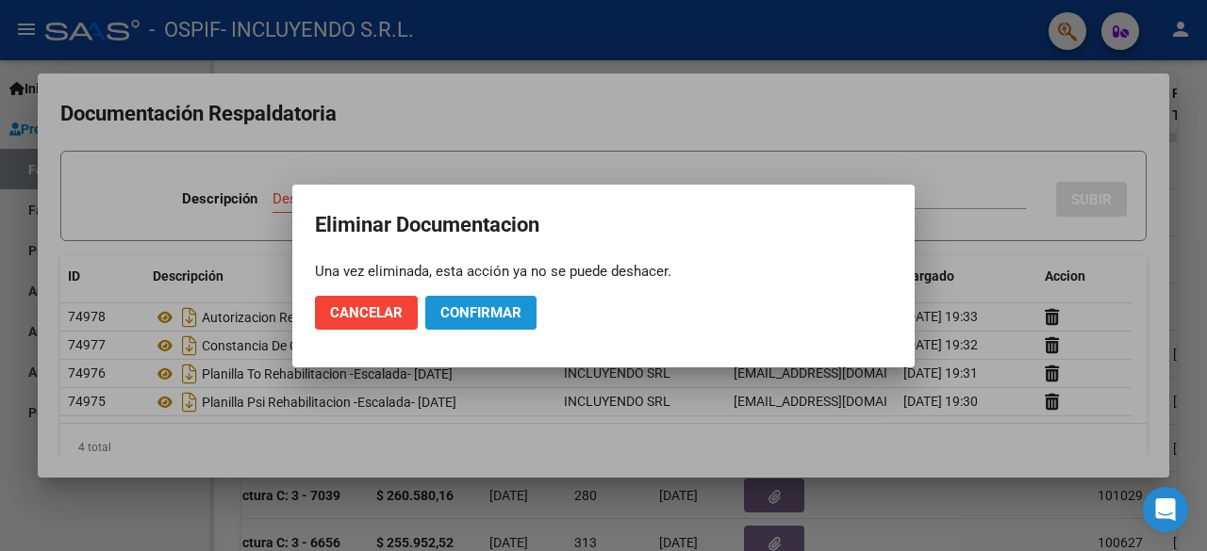
click at [471, 314] on span "Confirmar" at bounding box center [480, 312] width 81 height 17
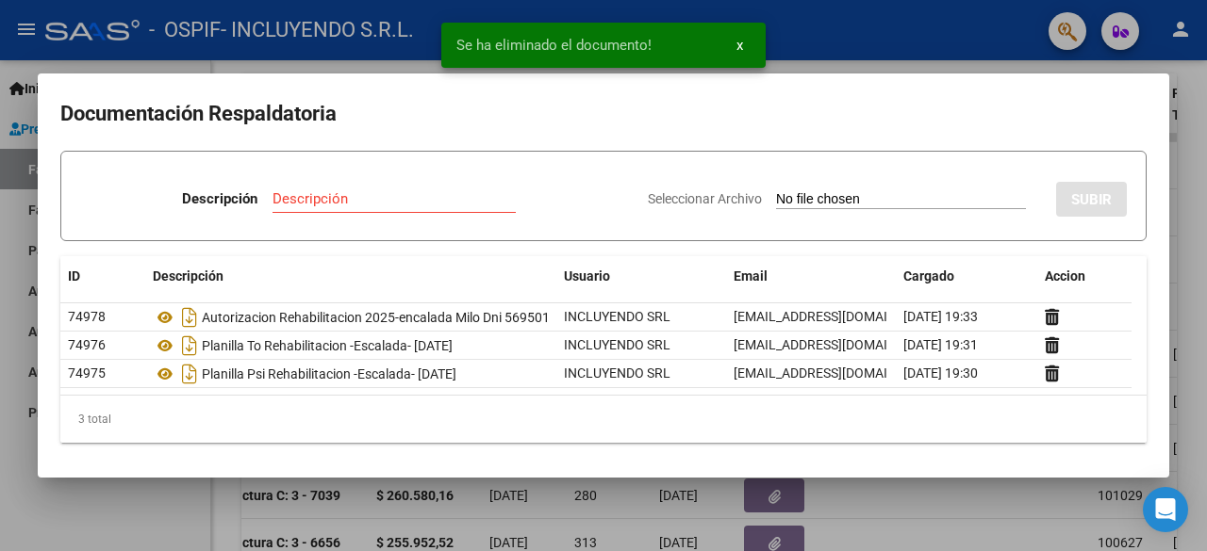
click at [102, 506] on div at bounding box center [603, 275] width 1207 height 551
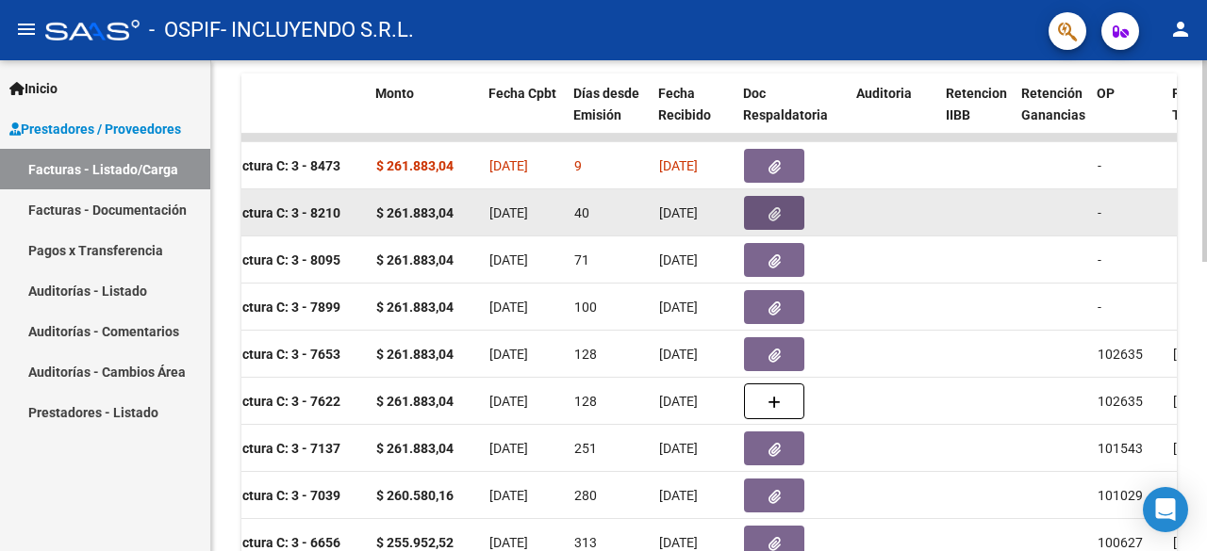
click at [797, 204] on button "button" at bounding box center [774, 213] width 60 height 34
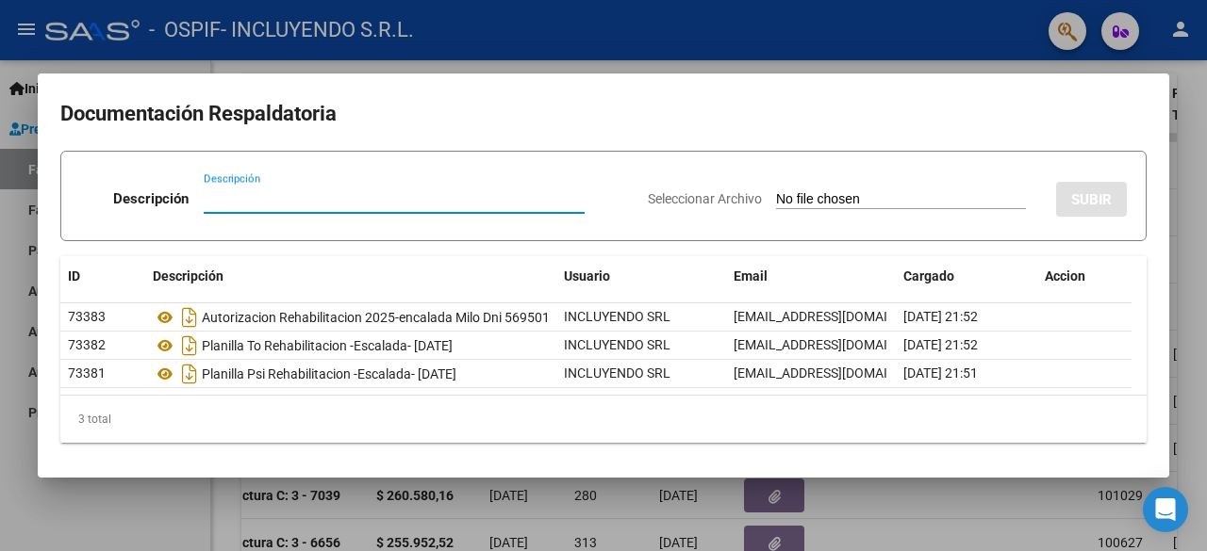
click at [978, 526] on div at bounding box center [603, 275] width 1207 height 551
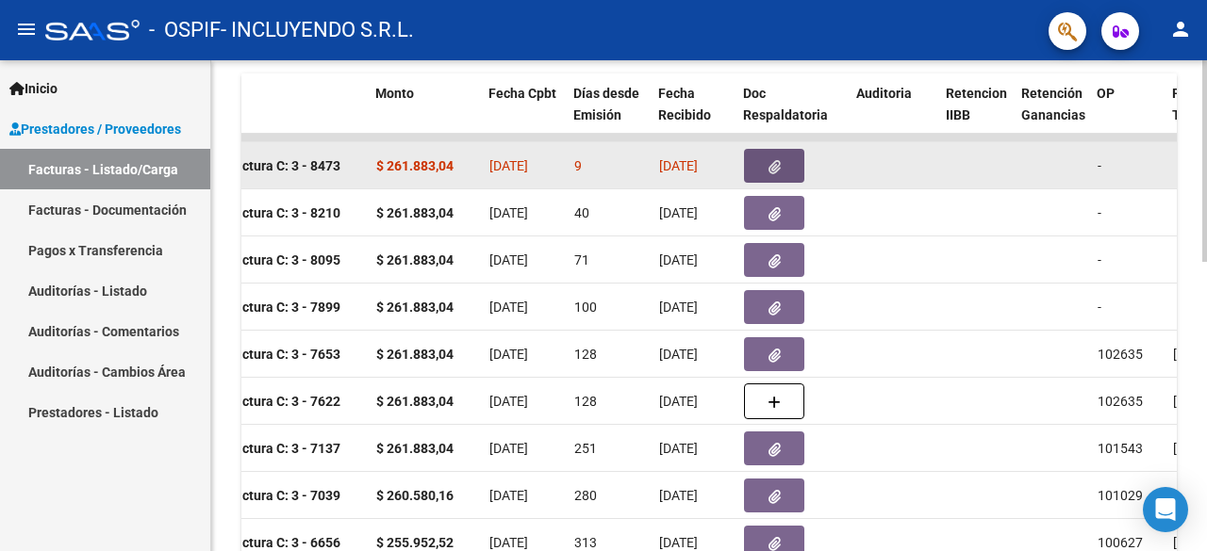
click at [771, 161] on icon "button" at bounding box center [774, 167] width 12 height 14
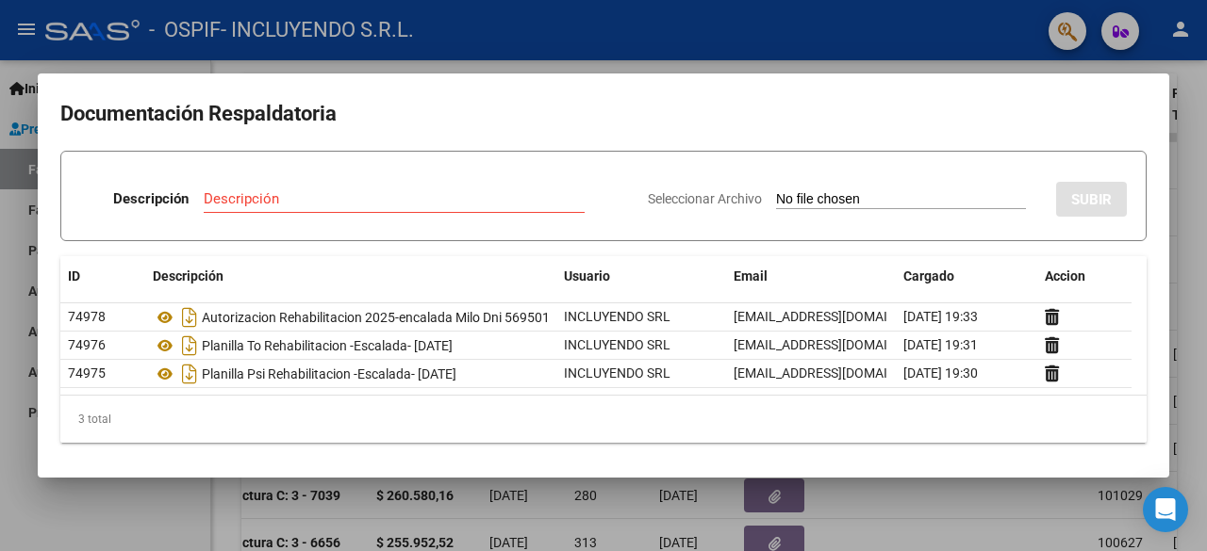
drag, startPoint x: 149, startPoint y: 516, endPoint x: 149, endPoint y: 450, distance: 66.0
click at [149, 513] on div at bounding box center [603, 275] width 1207 height 551
